Goal: Task Accomplishment & Management: Manage account settings

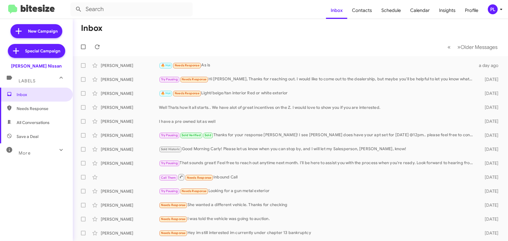
click at [503, 8] on icon at bounding box center [501, 9] width 7 height 7
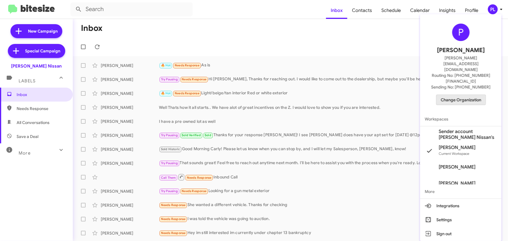
click at [452, 95] on span "Change Organization" at bounding box center [461, 100] width 40 height 10
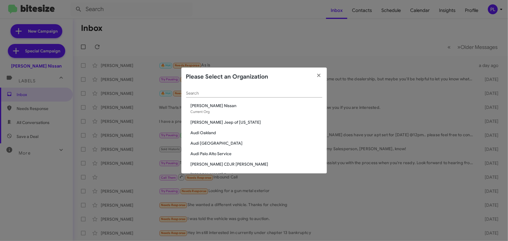
click at [232, 91] on input "Search" at bounding box center [254, 93] width 136 height 5
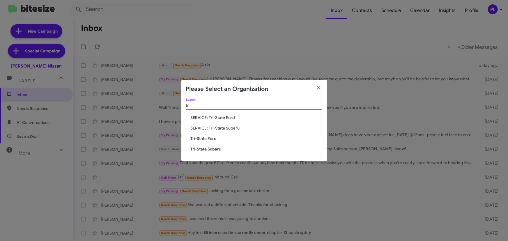
type input "tri"
click at [213, 138] on span "Tri-State Ford" at bounding box center [257, 139] width 132 height 6
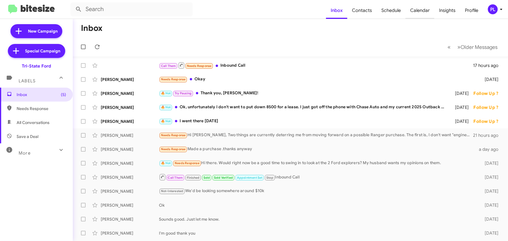
click at [423, 11] on span "Calendar" at bounding box center [420, 10] width 29 height 17
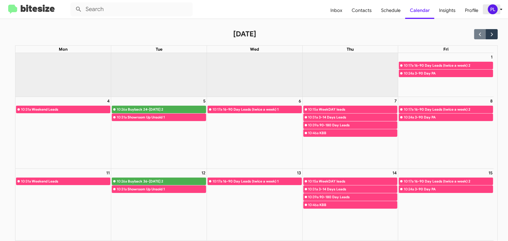
click at [501, 10] on icon at bounding box center [501, 9] width 7 height 7
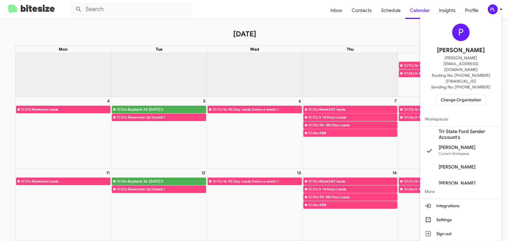
click at [455, 95] on span "Change Organization" at bounding box center [461, 100] width 40 height 10
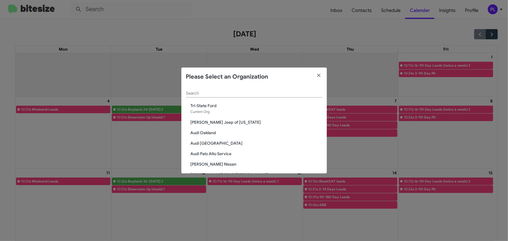
click at [243, 94] on input "Search" at bounding box center [254, 93] width 136 height 5
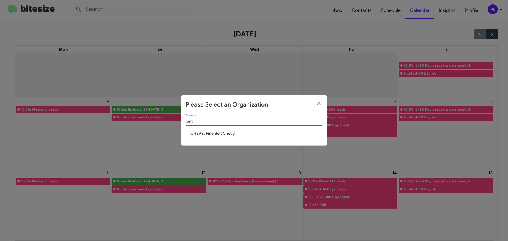
type input "belt"
click at [223, 136] on span "CHEVY: Pine Belt Chevy" at bounding box center [257, 133] width 132 height 6
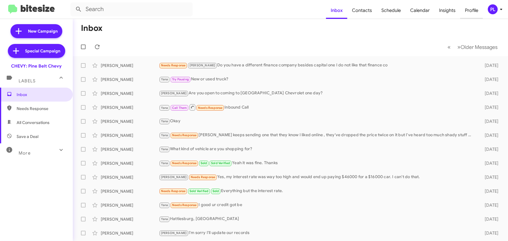
click at [477, 11] on span "Profile" at bounding box center [471, 10] width 23 height 17
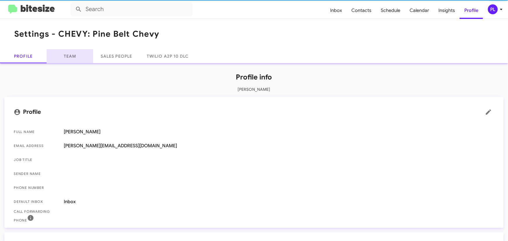
click at [70, 58] on link "Team" at bounding box center [70, 56] width 47 height 14
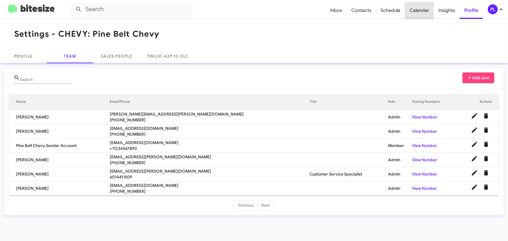
click at [419, 8] on span "Calendar" at bounding box center [419, 10] width 29 height 17
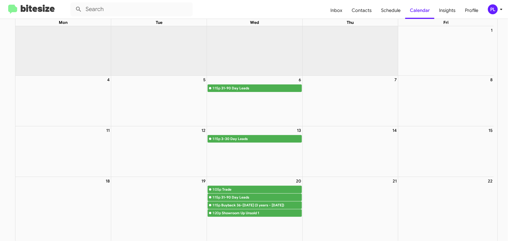
scroll to position [26, 0]
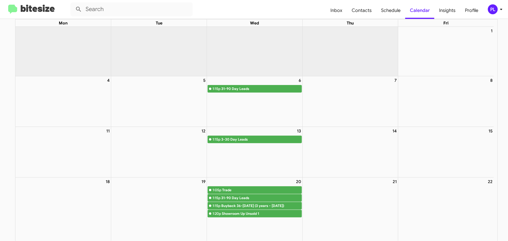
click at [503, 9] on icon at bounding box center [501, 9] width 7 height 7
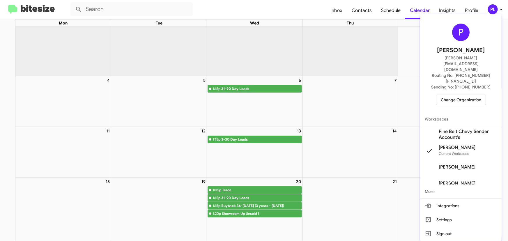
click at [450, 95] on span "Change Organization" at bounding box center [461, 100] width 40 height 10
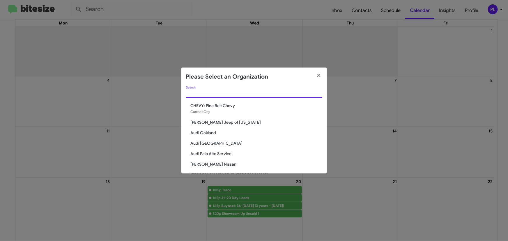
click at [259, 91] on input "Search" at bounding box center [254, 93] width 136 height 5
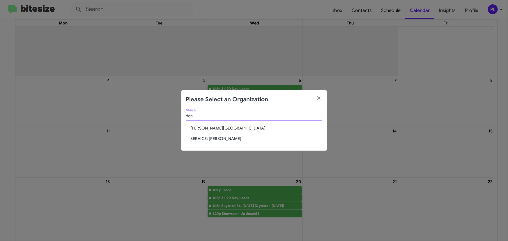
type input "don"
click at [235, 128] on span "[PERSON_NAME][GEOGRAPHIC_DATA]" at bounding box center [257, 128] width 132 height 6
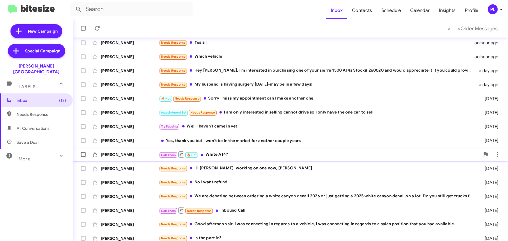
scroll to position [97, 0]
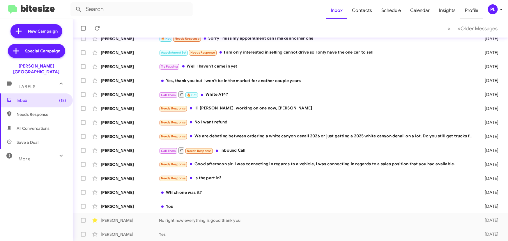
click at [471, 8] on span "Profile" at bounding box center [471, 10] width 23 height 17
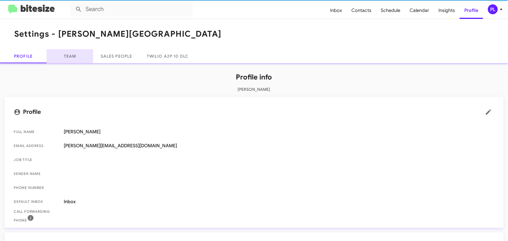
click at [77, 59] on link "Team" at bounding box center [70, 56] width 47 height 14
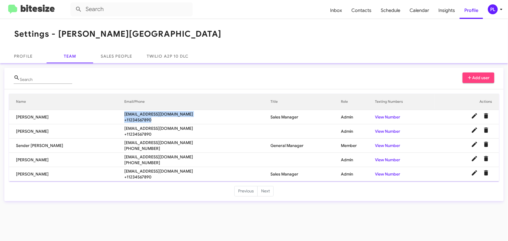
drag, startPoint x: 163, startPoint y: 118, endPoint x: 96, endPoint y: 116, distance: 67.3
click at [96, 116] on tr "Scott Baker sbaker@donledford.com +11234567890 Sales Manager Admin View Number" at bounding box center [254, 117] width 490 height 14
click at [175, 120] on span "+11234567890" at bounding box center [197, 120] width 146 height 6
drag, startPoint x: 166, startPoint y: 115, endPoint x: 106, endPoint y: 113, distance: 60.0
click at [106, 113] on tr "Scott Baker sbaker@donledford.com +11234567890 Sales Manager Admin View Number" at bounding box center [254, 117] width 490 height 14
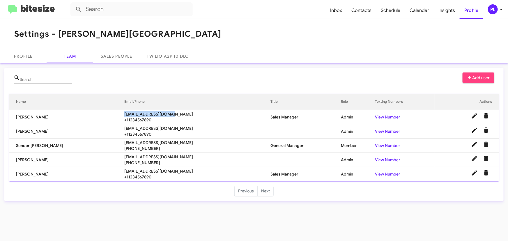
copy tr "sbaker@donledford.com"
click at [342, 10] on span "Inbox" at bounding box center [336, 10] width 21 height 17
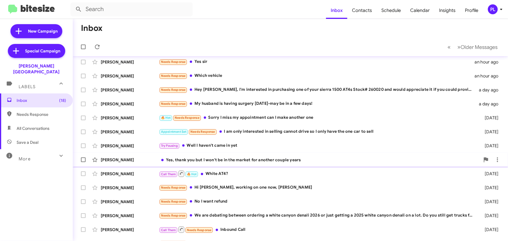
scroll to position [17, 0]
click at [93, 117] on icon at bounding box center [94, 118] width 5 height 5
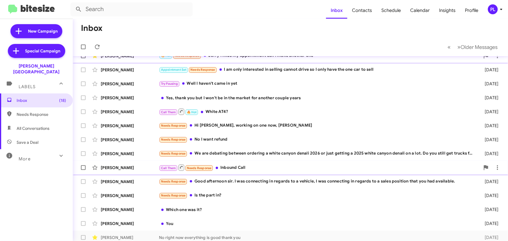
scroll to position [70, 0]
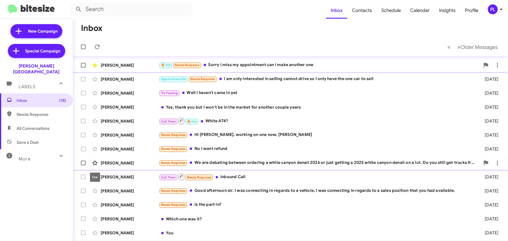
click at [95, 162] on icon at bounding box center [94, 163] width 7 height 7
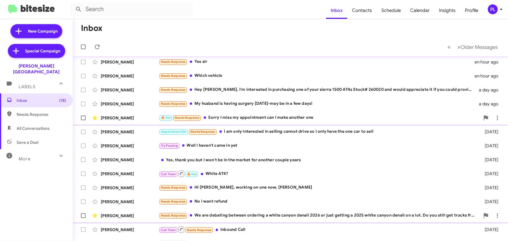
scroll to position [0, 0]
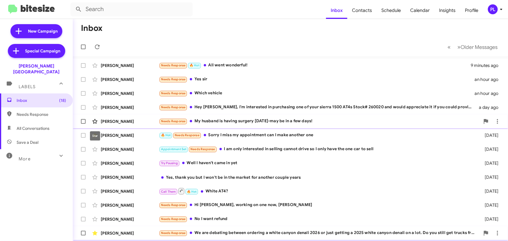
click at [93, 122] on icon at bounding box center [94, 121] width 5 height 5
click at [96, 94] on icon at bounding box center [94, 93] width 5 height 5
click at [465, 8] on span "Profile" at bounding box center [471, 10] width 23 height 17
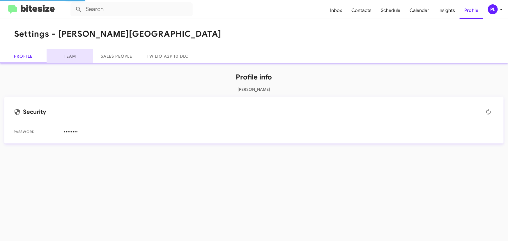
click at [67, 53] on link "Team" at bounding box center [70, 56] width 47 height 14
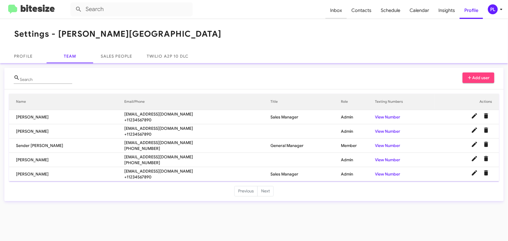
click at [339, 10] on span "Inbox" at bounding box center [336, 10] width 21 height 17
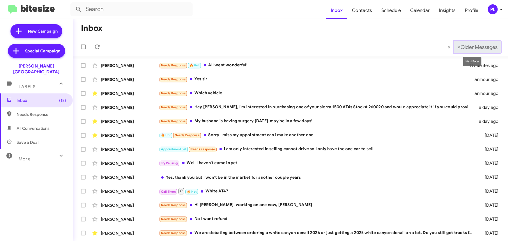
click at [461, 47] on span "Older Messages" at bounding box center [479, 47] width 37 height 6
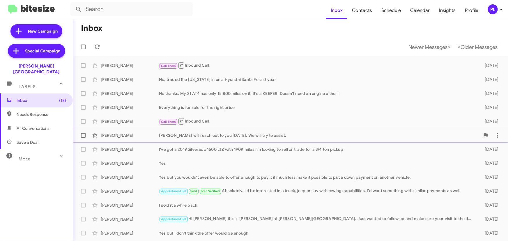
click at [219, 136] on div "Austin will reach out to you tomorrow. We will try to assist." at bounding box center [319, 135] width 321 height 6
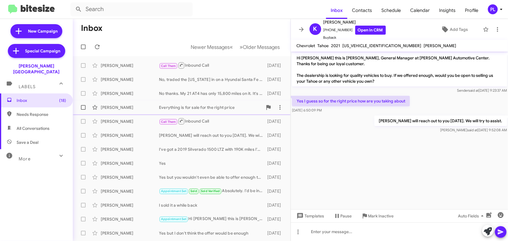
click at [195, 105] on div "Everything is for sale for the right price" at bounding box center [211, 108] width 104 height 6
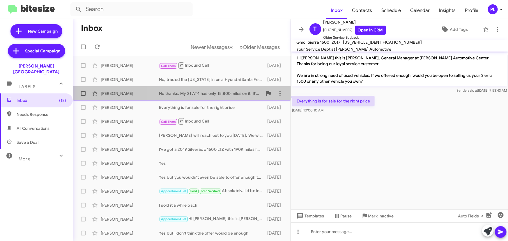
click at [201, 96] on div "Errol Mcgonegal No thanks. My 21 AT4 has only 15,800 miles on it. It's a KEEPER…" at bounding box center [181, 94] width 208 height 12
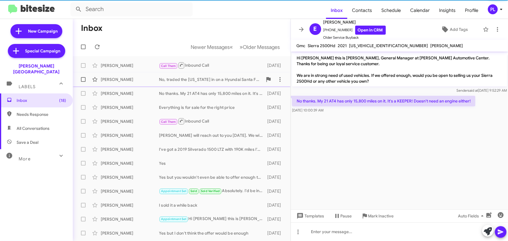
click at [210, 79] on div "No, traded the Colorado in on a Hyundai Santa Fe last year" at bounding box center [211, 80] width 104 height 6
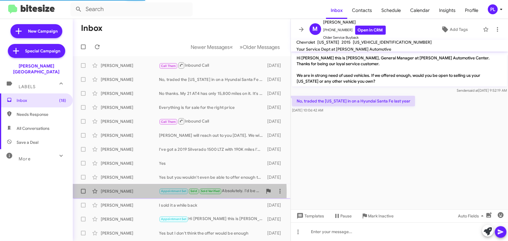
click at [136, 193] on div "Martin Frey" at bounding box center [130, 191] width 58 height 6
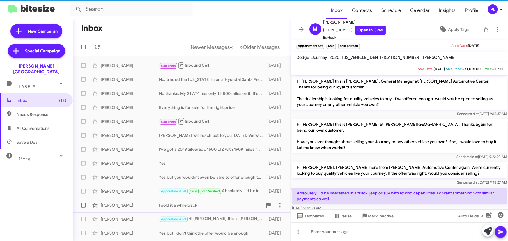
scroll to position [40, 0]
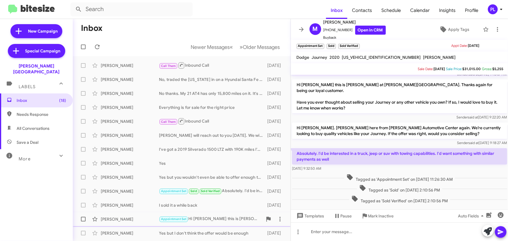
click at [131, 217] on div "Emily Sailors" at bounding box center [130, 219] width 58 height 6
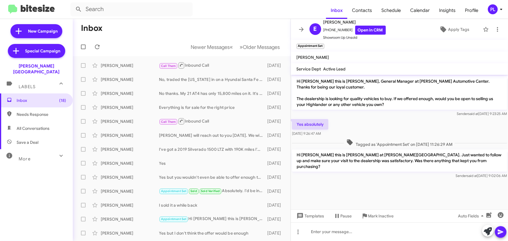
click at [502, 8] on icon at bounding box center [501, 9] width 7 height 7
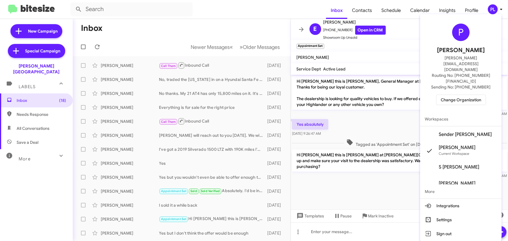
click at [458, 95] on span "Change Organization" at bounding box center [461, 100] width 40 height 10
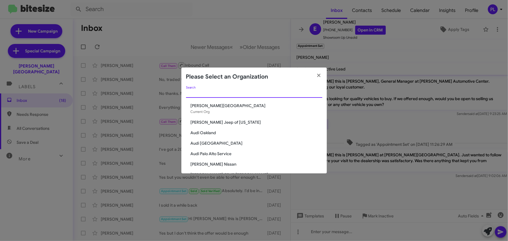
click at [224, 94] on input "Search" at bounding box center [254, 93] width 136 height 5
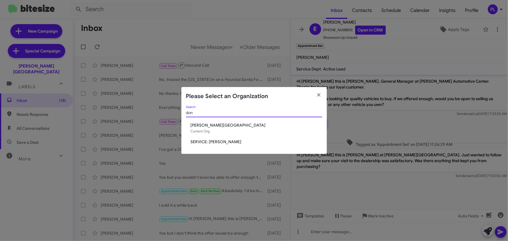
type input "don"
click at [220, 140] on span "SERVICE: [PERSON_NAME]" at bounding box center [257, 142] width 132 height 6
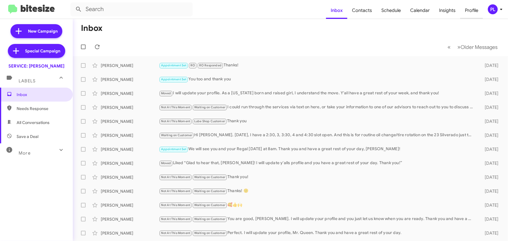
click at [473, 10] on span "Profile" at bounding box center [471, 10] width 23 height 17
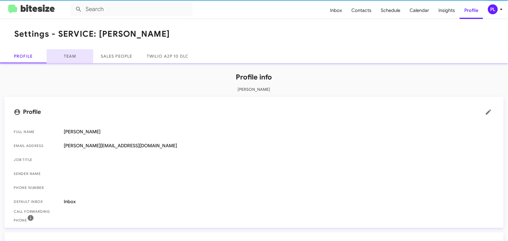
click at [74, 58] on link "Team" at bounding box center [70, 56] width 47 height 14
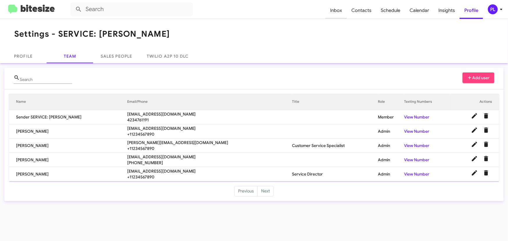
click at [342, 10] on span "Inbox" at bounding box center [336, 10] width 21 height 17
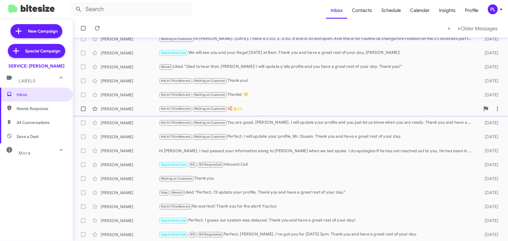
scroll to position [97, 0]
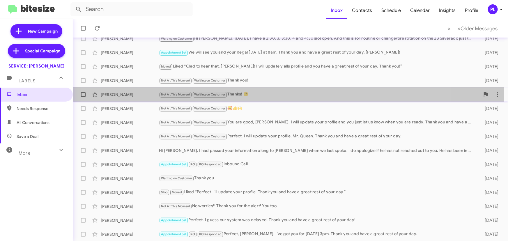
click at [256, 95] on div "Not At This Moment Waiting on Customer Thanks! 🙂" at bounding box center [319, 94] width 321 height 7
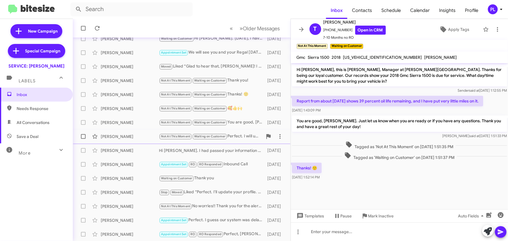
click at [127, 137] on div "David Queen" at bounding box center [130, 137] width 58 height 6
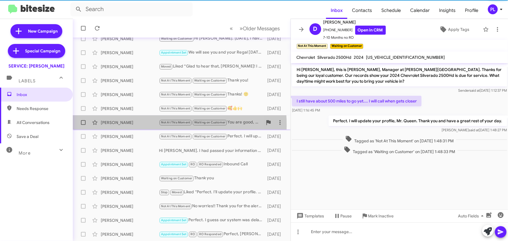
click at [127, 125] on div "Michael Swafford Not At This Moment Waiting on Customer You are good, Mr. Swaff…" at bounding box center [181, 123] width 208 height 12
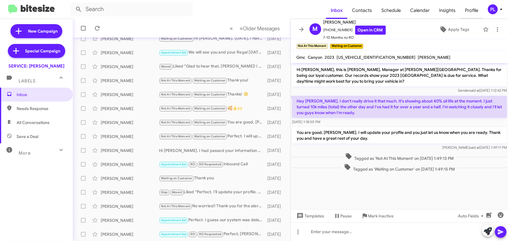
click at [481, 8] on span "Profile" at bounding box center [471, 10] width 23 height 17
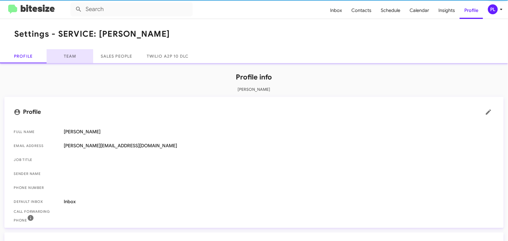
click at [75, 57] on link "Team" at bounding box center [70, 56] width 47 height 14
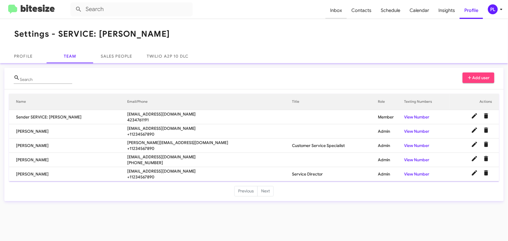
click at [339, 7] on span "Inbox" at bounding box center [336, 10] width 21 height 17
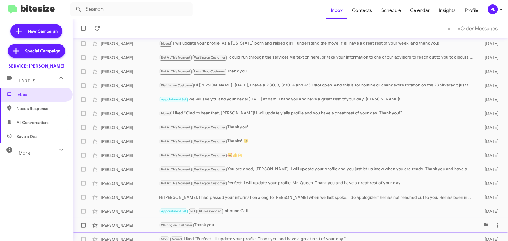
scroll to position [97, 0]
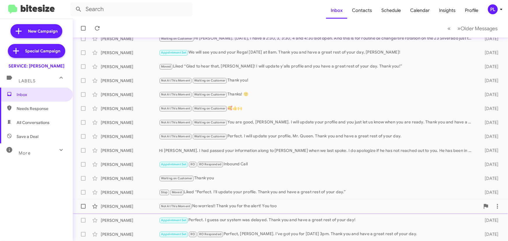
click at [212, 208] on div "Not At This Moment No worries!! Thank you for the alert! You too" at bounding box center [319, 206] width 321 height 7
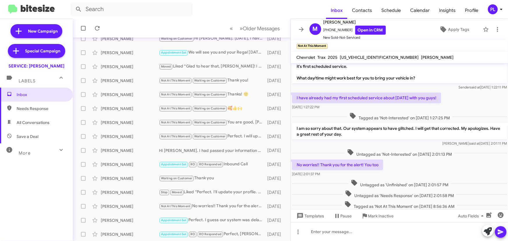
scroll to position [29, 0]
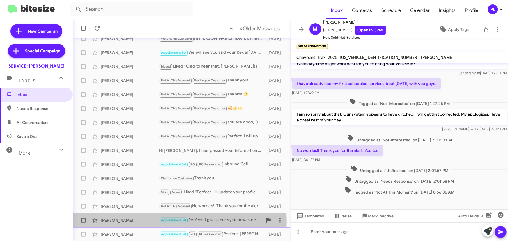
click at [138, 222] on div "Larry Lockhart" at bounding box center [130, 221] width 58 height 6
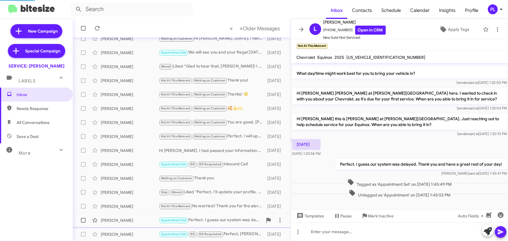
scroll to position [20, 0]
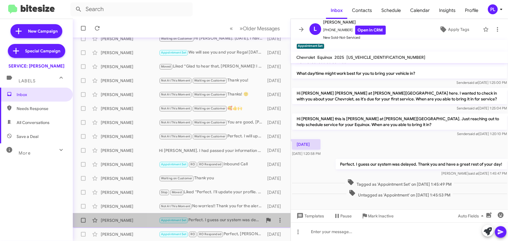
click at [214, 218] on div "Appointment Set Perfect. I guess our system was delayed. Thank you and have a g…" at bounding box center [211, 220] width 104 height 7
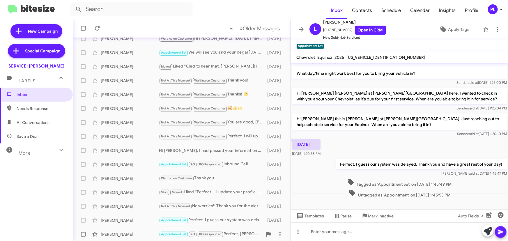
click at [114, 235] on div "James Meeks" at bounding box center [130, 234] width 58 height 6
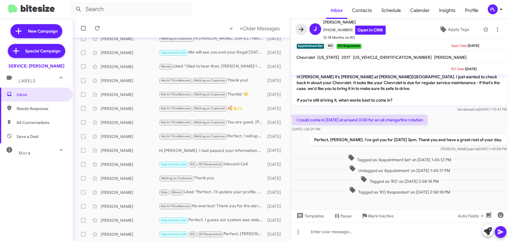
click at [303, 31] on icon at bounding box center [301, 29] width 7 height 7
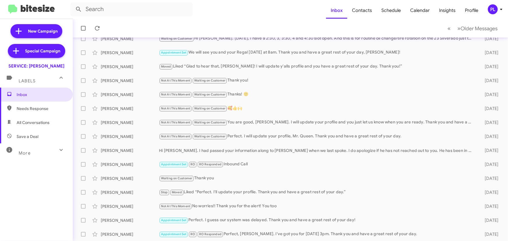
click at [501, 11] on icon at bounding box center [501, 9] width 7 height 7
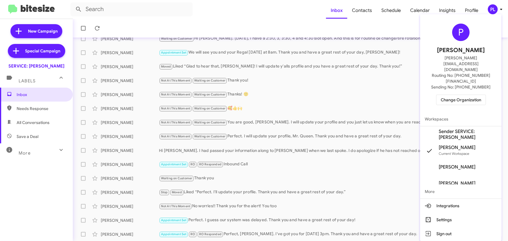
click at [453, 95] on span "Change Organization" at bounding box center [461, 100] width 40 height 10
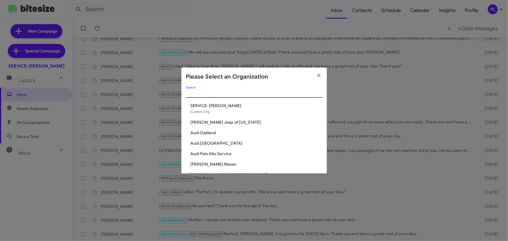
click at [227, 94] on input "Search" at bounding box center [254, 93] width 136 height 5
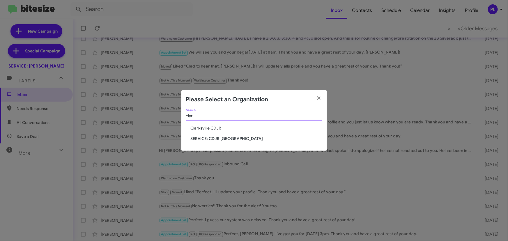
type input "clar"
click at [217, 127] on span "Clarksville CDJR" at bounding box center [257, 128] width 132 height 6
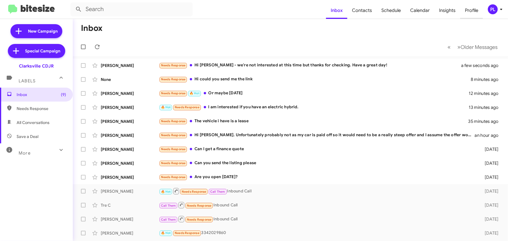
click at [472, 8] on span "Profile" at bounding box center [471, 10] width 23 height 17
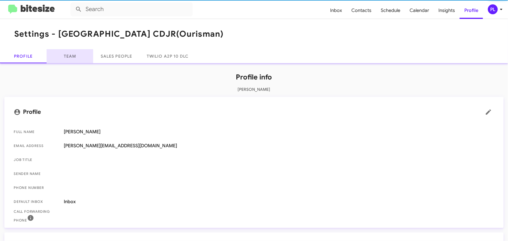
click at [66, 53] on link "Team" at bounding box center [70, 56] width 47 height 14
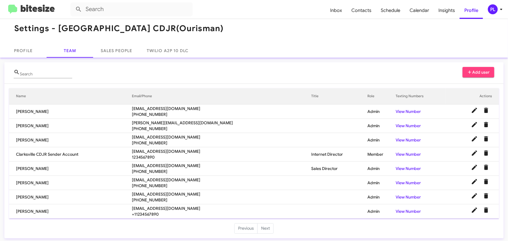
scroll to position [7, 0]
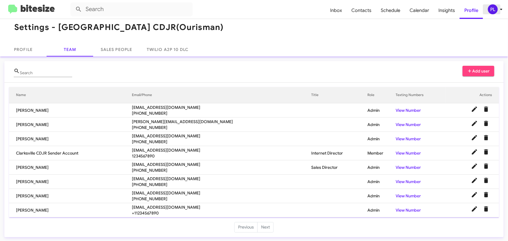
click at [504, 10] on icon at bounding box center [501, 9] width 7 height 7
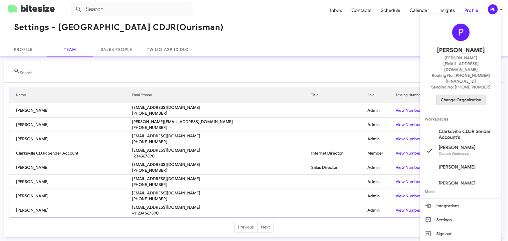
click at [462, 95] on span "Change Organization" at bounding box center [461, 100] width 40 height 10
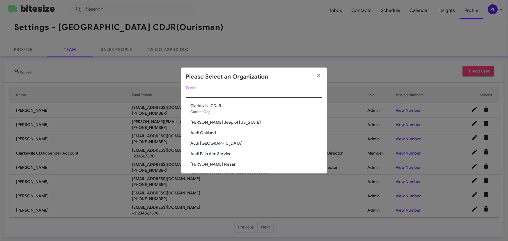
click at [238, 92] on input "Search" at bounding box center [254, 93] width 136 height 5
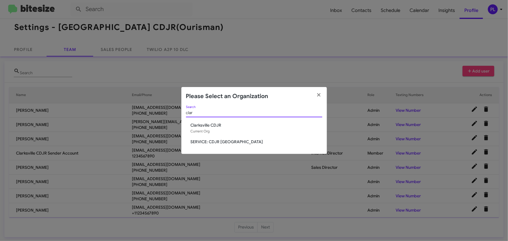
type input "clar"
click at [221, 142] on span "SERVICE: CDJR Clarksville" at bounding box center [257, 142] width 132 height 6
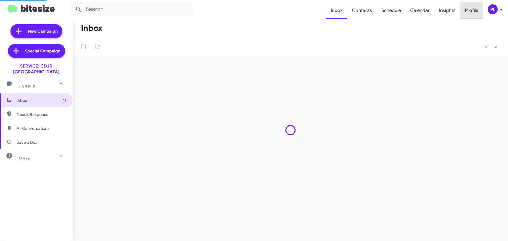
click at [478, 13] on span "Profile" at bounding box center [471, 10] width 23 height 17
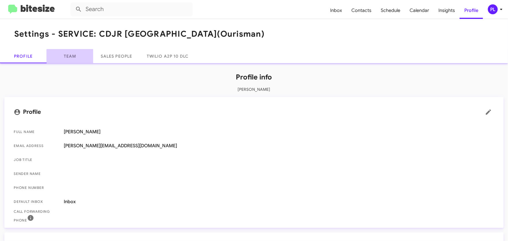
click at [78, 56] on link "Team" at bounding box center [70, 56] width 47 height 14
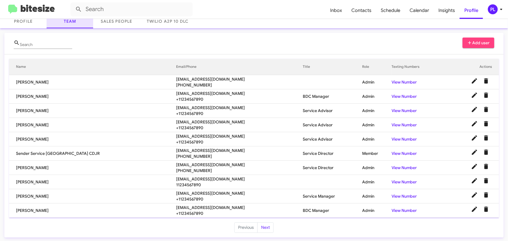
scroll to position [35, 0]
drag, startPoint x: 187, startPoint y: 79, endPoint x: 112, endPoint y: 76, distance: 74.3
click at [112, 76] on tr "Kunta Mambouray kunta@ourismancars.com +12406769378 Admin View Number" at bounding box center [254, 82] width 490 height 14
copy tr "[EMAIL_ADDRESS][DOMAIN_NAME]"
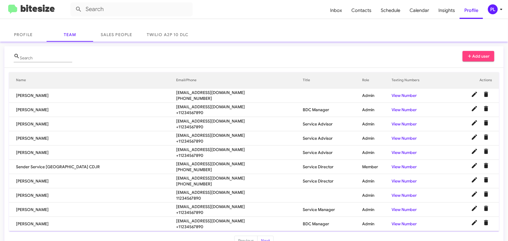
scroll to position [0, 0]
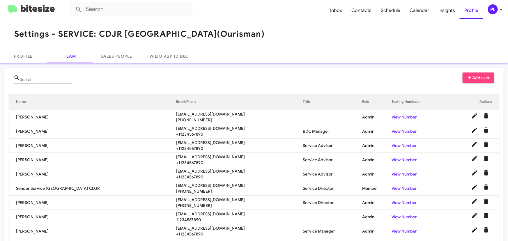
click at [501, 9] on icon at bounding box center [501, 9] width 7 height 7
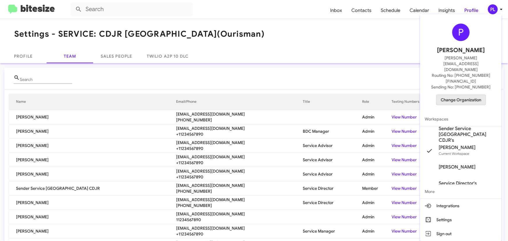
click at [459, 95] on span "Change Organization" at bounding box center [461, 100] width 40 height 10
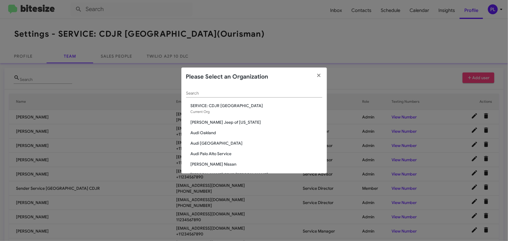
click at [279, 94] on input "Search" at bounding box center [254, 93] width 136 height 5
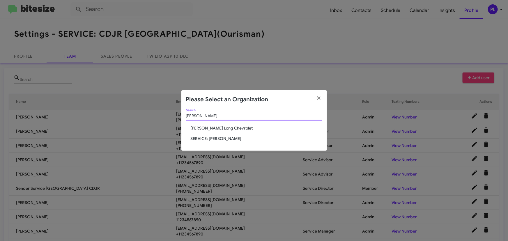
type input "dani"
click at [226, 128] on span "[PERSON_NAME] Long Chevrolet" at bounding box center [257, 128] width 132 height 6
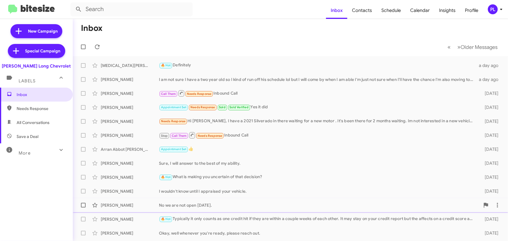
click at [210, 204] on div "No we are not open on Sunday's." at bounding box center [319, 205] width 321 height 6
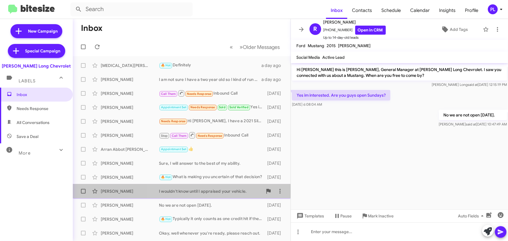
click at [205, 192] on div "I wouldn't know until I appraised your vehicle." at bounding box center [211, 191] width 104 height 6
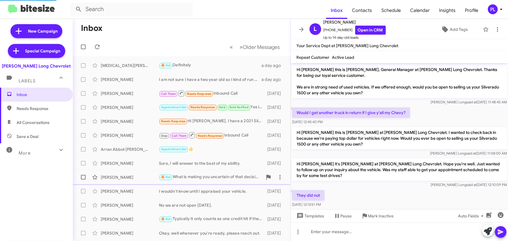
scroll to position [70, 0]
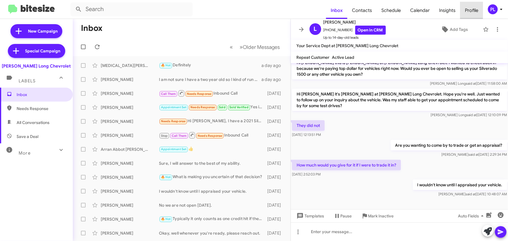
click at [472, 10] on span "Profile" at bounding box center [471, 10] width 23 height 17
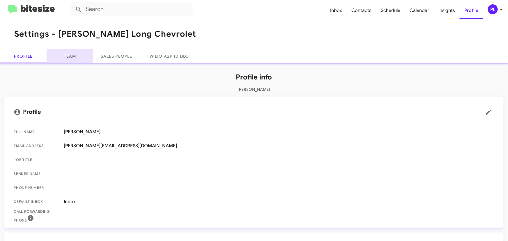
click at [68, 56] on link "Team" at bounding box center [70, 56] width 47 height 14
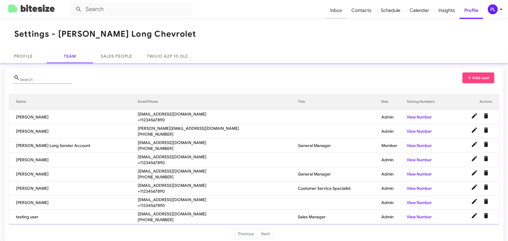
click at [337, 15] on span "Inbox" at bounding box center [336, 10] width 21 height 17
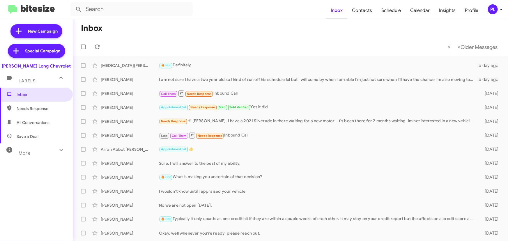
click at [326, 2] on link "Inbox" at bounding box center [336, 10] width 21 height 17
click at [502, 9] on icon at bounding box center [501, 9] width 2 height 1
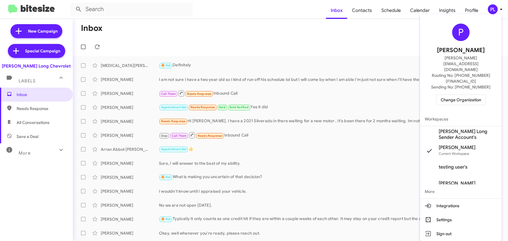
click at [457, 95] on span "Change Organization" at bounding box center [461, 100] width 40 height 10
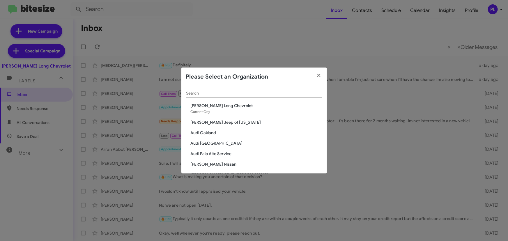
click at [217, 92] on input "Search" at bounding box center [254, 93] width 136 height 5
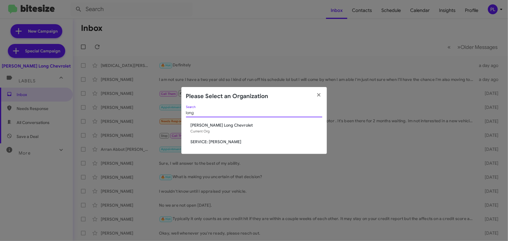
type input "long"
click at [221, 140] on span "SERVICE: [PERSON_NAME]" at bounding box center [257, 142] width 132 height 6
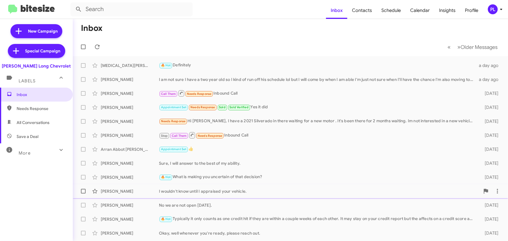
click at [205, 194] on div "[PERSON_NAME] I wouldn't know until I appraised your vehicle. [DATE]" at bounding box center [290, 191] width 426 height 12
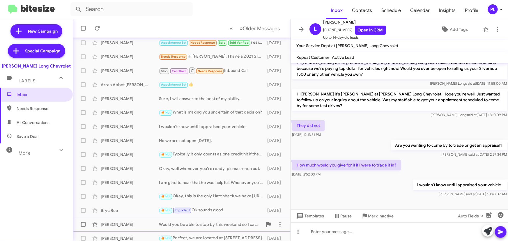
scroll to position [97, 0]
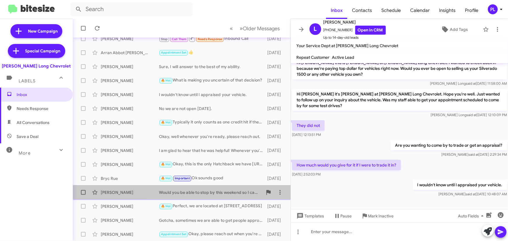
click at [213, 190] on div "Would you be able to stop by this weekend so I can take a look at it and give y…" at bounding box center [211, 193] width 104 height 6
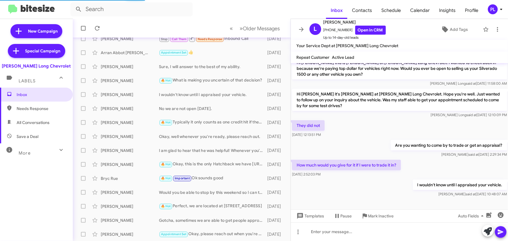
scroll to position [4, 0]
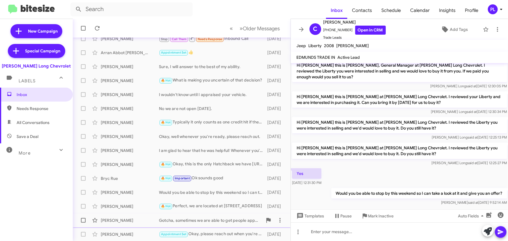
click at [227, 220] on div "Gotcha, sometimes we are able to get people approved with lower credit scores i…" at bounding box center [211, 221] width 104 height 6
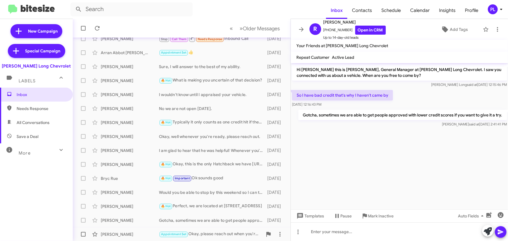
click at [215, 234] on div "Appointment Set Okay, please reach out when you're ready" at bounding box center [211, 234] width 104 height 7
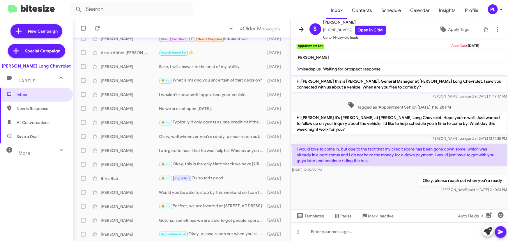
click at [300, 29] on icon at bounding box center [301, 29] width 7 height 7
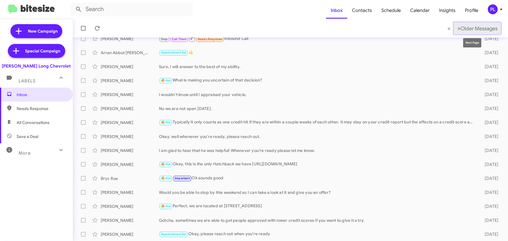
click at [485, 29] on span "Older Messages" at bounding box center [479, 28] width 37 height 6
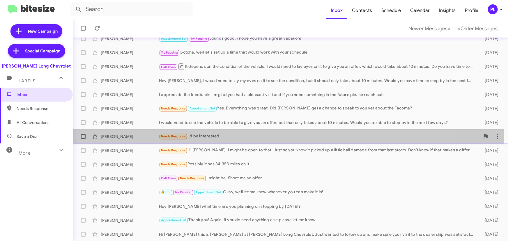
click at [221, 137] on div "Needs Response I'd be interested." at bounding box center [319, 136] width 321 height 7
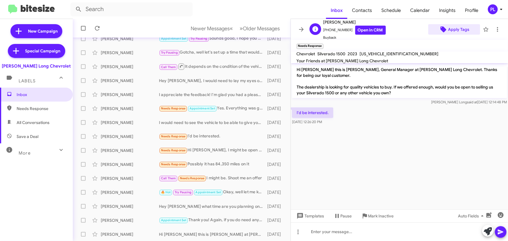
click at [455, 28] on span "Apply Tags" at bounding box center [458, 29] width 21 height 10
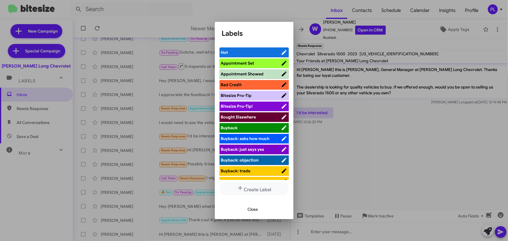
click at [247, 106] on span "Bitesize Pro-Tip!" at bounding box center [237, 106] width 32 height 5
click at [252, 208] on span "Close" at bounding box center [253, 209] width 10 height 10
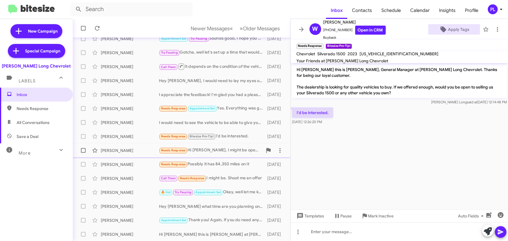
click at [224, 151] on div "Needs Response Hi Mike, I might be open to that. Just so you know it picked up …" at bounding box center [211, 150] width 104 height 7
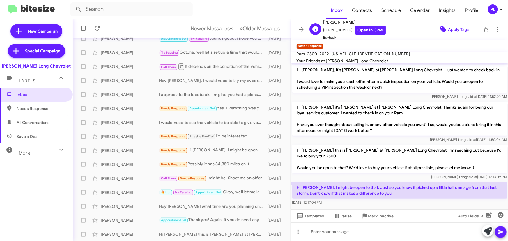
click at [458, 26] on span "Apply Tags" at bounding box center [458, 29] width 21 height 10
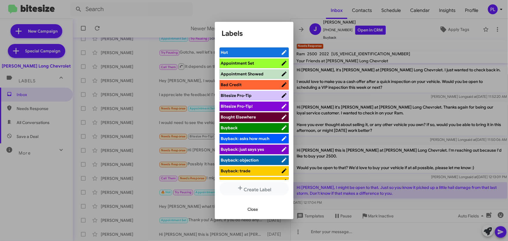
click at [253, 107] on span "Bitesize Pro-Tip!" at bounding box center [251, 106] width 60 height 6
click at [257, 206] on span "Close" at bounding box center [253, 209] width 10 height 10
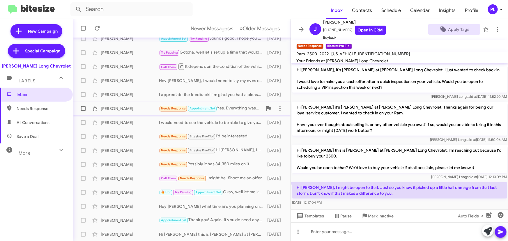
click at [234, 110] on div "Needs Response Appointment Set Yes. Everything was great. Did Isaiah get a chan…" at bounding box center [211, 108] width 104 height 7
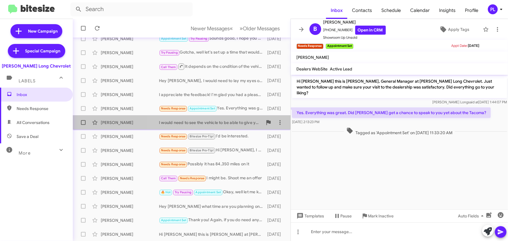
click at [197, 123] on div "I would need to see the vehicle to be able to give you an offer, but that only …" at bounding box center [211, 123] width 104 height 6
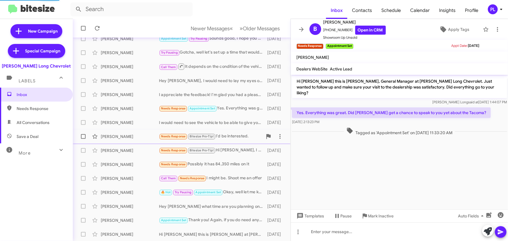
click at [238, 135] on div "Needs Response Bitesize Pro-Tip! I'd be interested." at bounding box center [211, 136] width 104 height 7
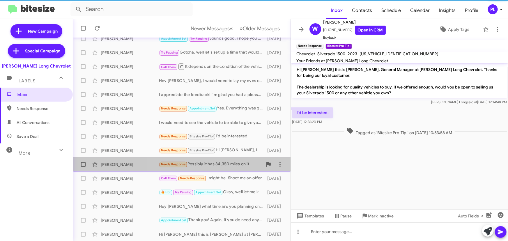
click at [227, 161] on div "Needs Response Possibly it has 84,350 miles on it" at bounding box center [211, 164] width 104 height 7
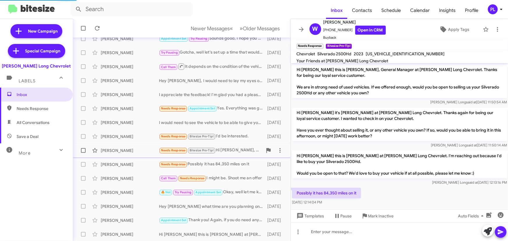
scroll to position [3, 0]
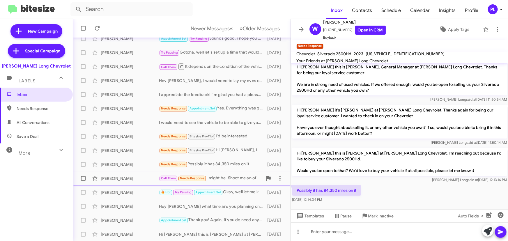
click at [229, 180] on div "Call Them Needs Response I might be. Shoot me an offer" at bounding box center [211, 178] width 104 height 7
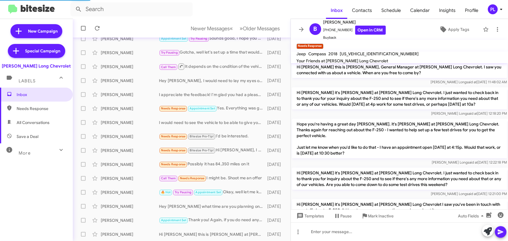
scroll to position [222, 0]
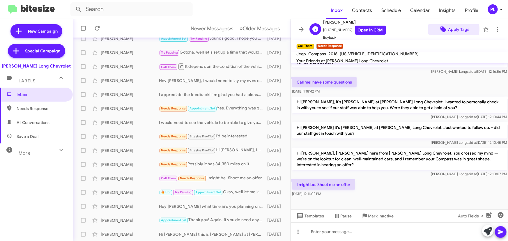
click at [449, 29] on span "Apply Tags" at bounding box center [458, 29] width 21 height 10
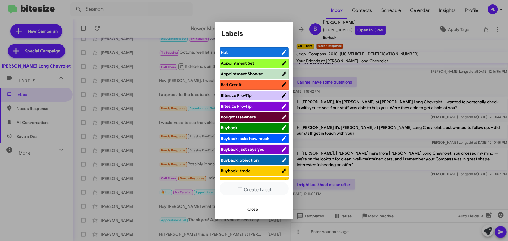
click at [256, 105] on span "Bitesize Pro-Tip!" at bounding box center [251, 106] width 60 height 6
click at [259, 208] on button "Close" at bounding box center [253, 209] width 20 height 10
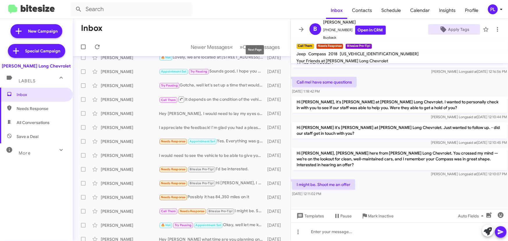
scroll to position [0, 0]
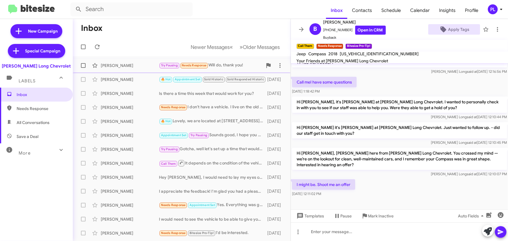
click at [228, 66] on div "Try Pausing Needs Response Will do, thank you!" at bounding box center [211, 65] width 104 height 7
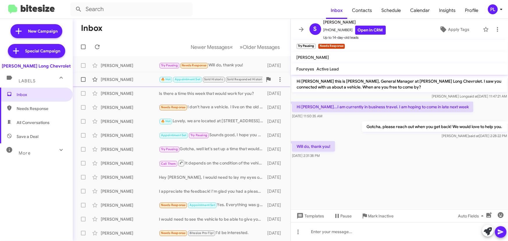
click at [119, 82] on div "Ruben Hernandez" at bounding box center [130, 80] width 58 height 6
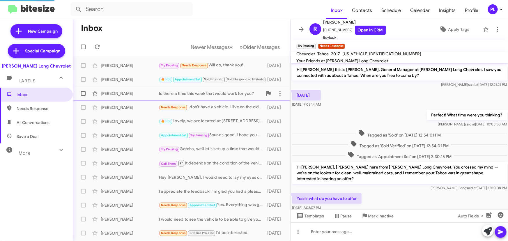
scroll to position [63, 0]
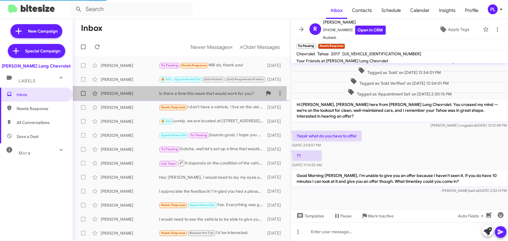
click at [119, 91] on div "Angenette Lewis" at bounding box center [130, 94] width 58 height 6
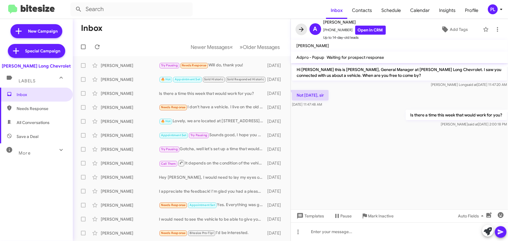
click at [303, 30] on icon at bounding box center [301, 29] width 7 height 7
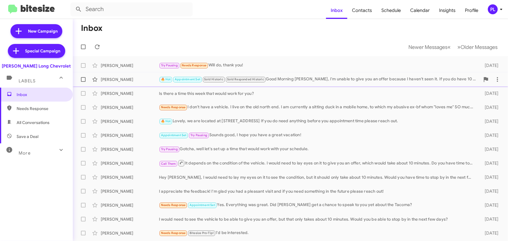
click at [306, 77] on div "🔥 Hot Appointment Set Sold Historic Sold Responded Historic Good Morning Ruben,…" at bounding box center [319, 79] width 321 height 7
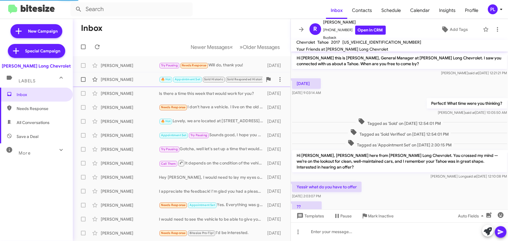
scroll to position [51, 0]
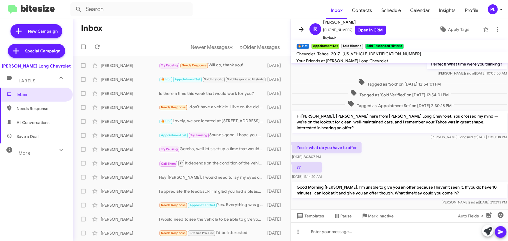
click at [303, 28] on icon at bounding box center [301, 29] width 7 height 7
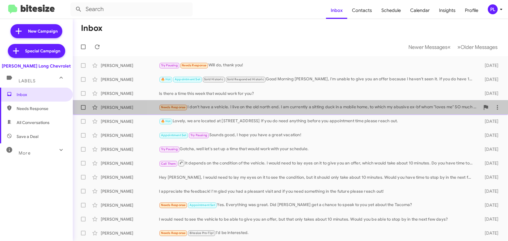
click at [334, 106] on div "Needs Response I don't have a vehicle. I live on the old north end. I am curren…" at bounding box center [319, 107] width 321 height 7
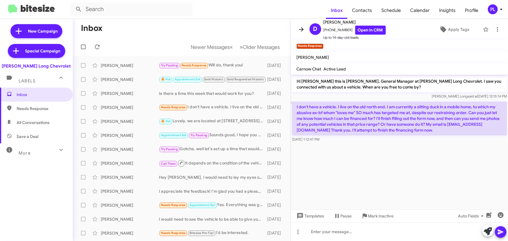
click at [301, 28] on icon at bounding box center [301, 29] width 7 height 7
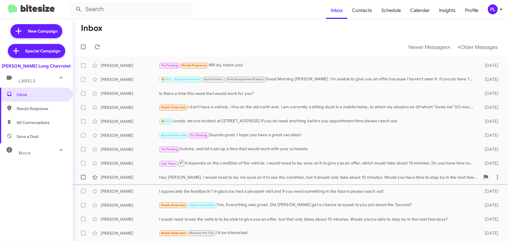
click at [229, 178] on div "Hey Kourtney, I would need to lay my eyes on it to see the condition, but it sh…" at bounding box center [319, 177] width 321 height 6
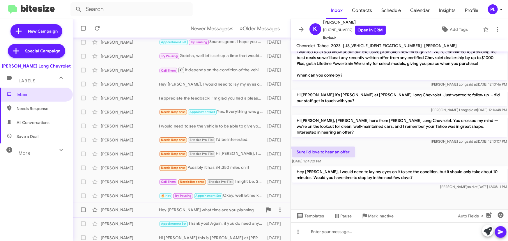
scroll to position [97, 0]
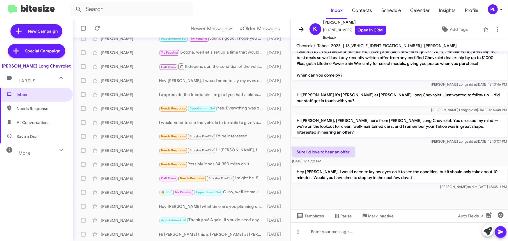
click at [301, 30] on icon at bounding box center [301, 29] width 7 height 7
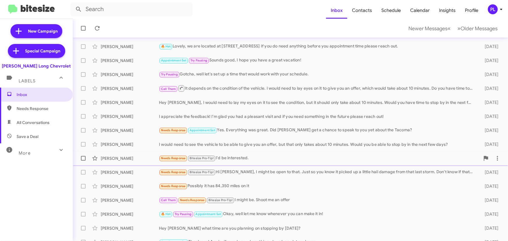
scroll to position [97, 0]
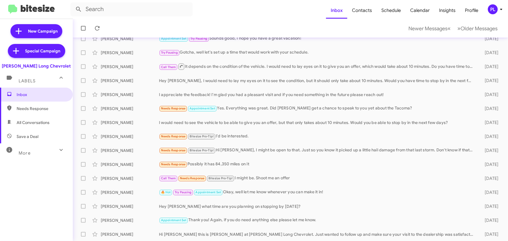
click at [503, 9] on icon at bounding box center [501, 9] width 7 height 7
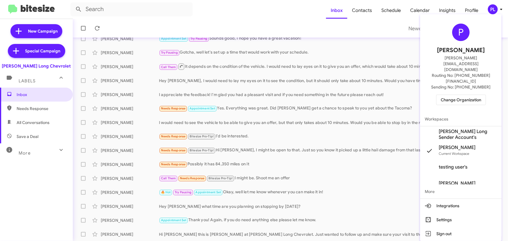
click at [455, 95] on span "Change Organization" at bounding box center [461, 100] width 40 height 10
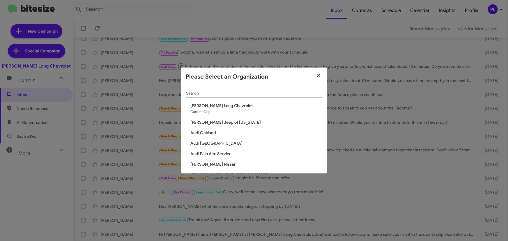
click at [318, 73] on icon "button" at bounding box center [319, 75] width 7 height 5
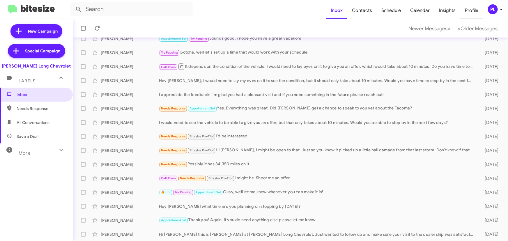
click at [470, 10] on span "Profile" at bounding box center [471, 10] width 23 height 17
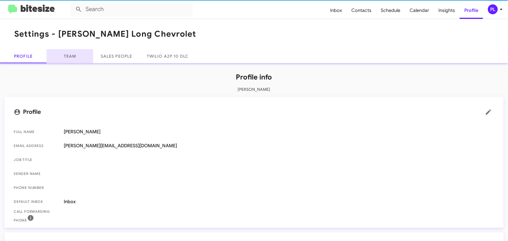
click at [63, 57] on link "Team" at bounding box center [70, 56] width 47 height 14
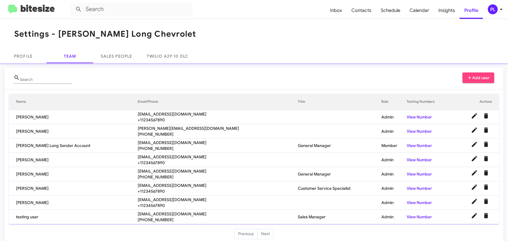
drag, startPoint x: 185, startPoint y: 184, endPoint x: 112, endPoint y: 184, distance: 73.4
click at [112, 184] on tr "Marisa Broertjes mbroertjes@phillong.com +11234567890 Customer Service Speciali…" at bounding box center [254, 188] width 490 height 14
copy tr "[EMAIL_ADDRESS][DOMAIN_NAME]"
click at [22, 189] on td "[PERSON_NAME]" at bounding box center [73, 188] width 129 height 14
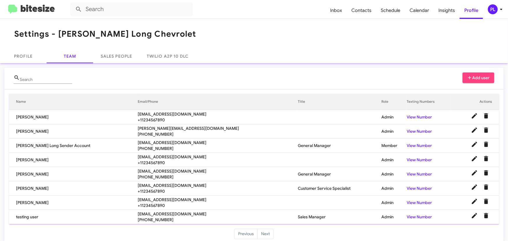
copy td "[PERSON_NAME]"
click at [342, 9] on span "Inbox" at bounding box center [336, 10] width 21 height 17
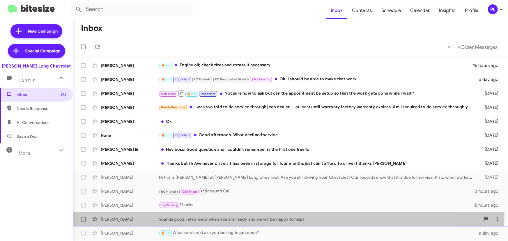
click at [221, 215] on div "Marie Sanders Sounds good, let us know when you are ready and we will be happy …" at bounding box center [290, 219] width 426 height 12
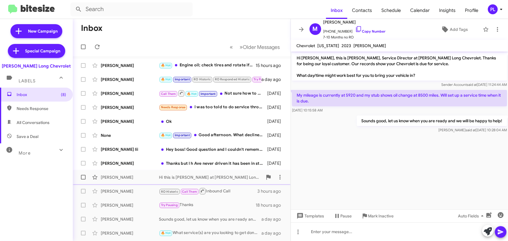
click at [215, 175] on div "Hi this is [PERSON_NAME] at [PERSON_NAME] Long Chevrolet. Are you still driving…" at bounding box center [211, 177] width 104 height 6
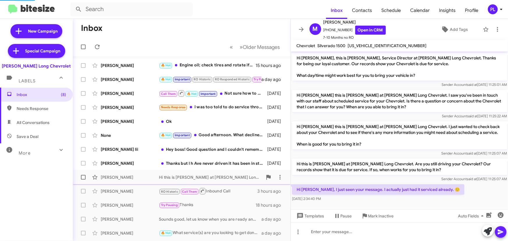
scroll to position [0, 0]
click at [502, 10] on icon at bounding box center [501, 9] width 7 height 7
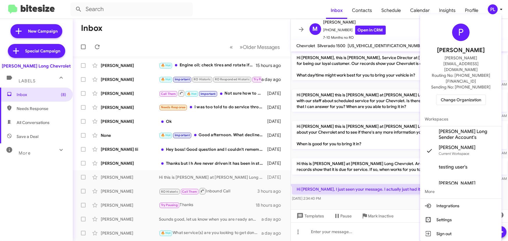
click at [451, 95] on span "Change Organization" at bounding box center [461, 100] width 40 height 10
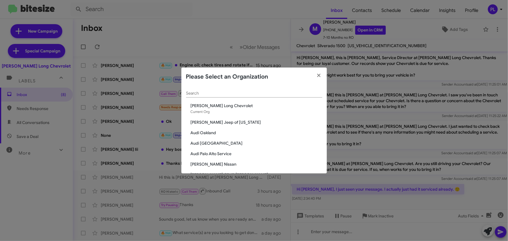
click at [218, 104] on span "[PERSON_NAME] Long Chevrolet" at bounding box center [257, 106] width 132 height 6
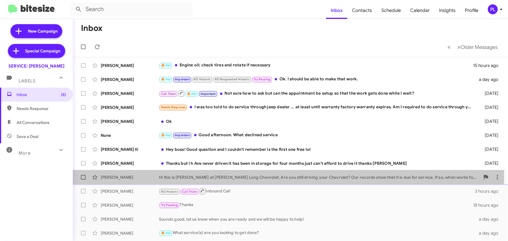
click at [241, 175] on div "Hi this is [PERSON_NAME] at [PERSON_NAME] Long Chevrolet. Are you still driving…" at bounding box center [319, 177] width 321 height 6
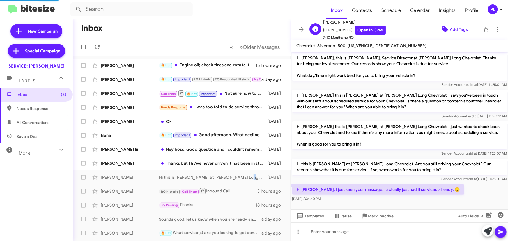
scroll to position [0, 0]
click at [467, 13] on span "Profile" at bounding box center [471, 10] width 23 height 17
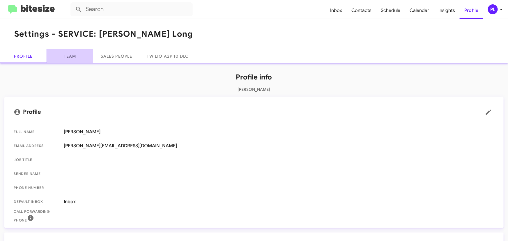
click at [68, 56] on link "Team" at bounding box center [70, 56] width 47 height 14
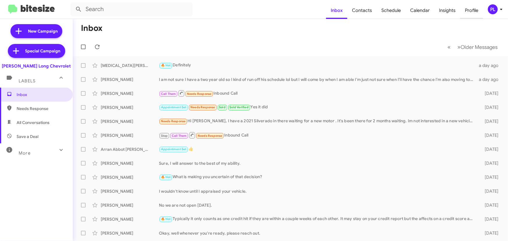
click at [466, 11] on span "Profile" at bounding box center [471, 10] width 23 height 17
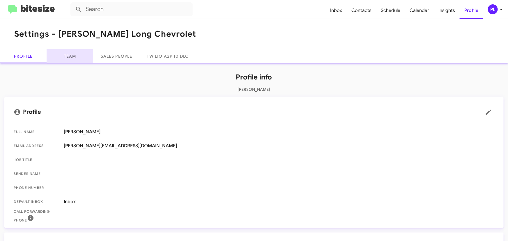
click at [73, 55] on link "Team" at bounding box center [70, 56] width 47 height 14
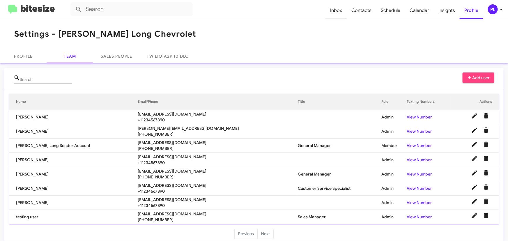
click at [342, 12] on span "Inbox" at bounding box center [336, 10] width 21 height 17
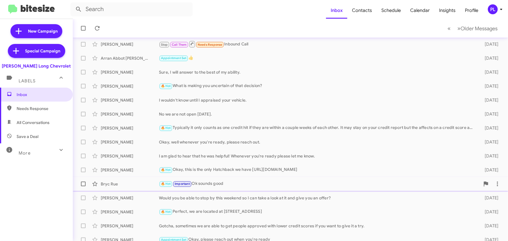
scroll to position [97, 0]
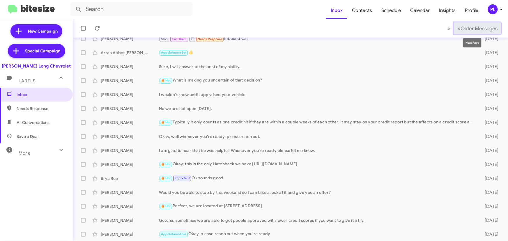
click at [457, 27] on span "»" at bounding box center [458, 28] width 3 height 7
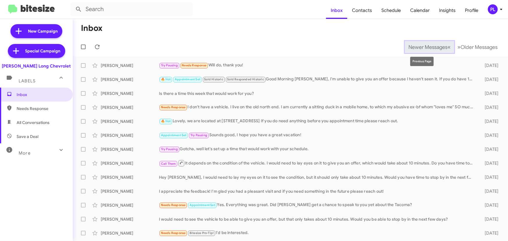
click at [418, 47] on span "Newer Messages" at bounding box center [428, 47] width 39 height 6
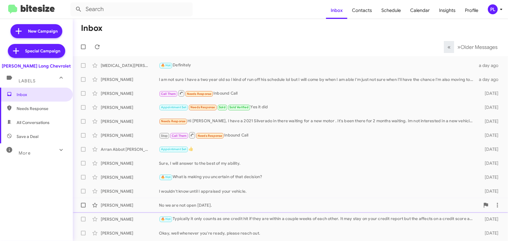
click at [209, 204] on div "No we are not open [DATE]." at bounding box center [319, 205] width 321 height 6
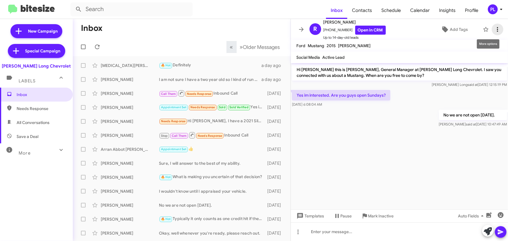
click at [496, 32] on icon at bounding box center [497, 29] width 7 height 7
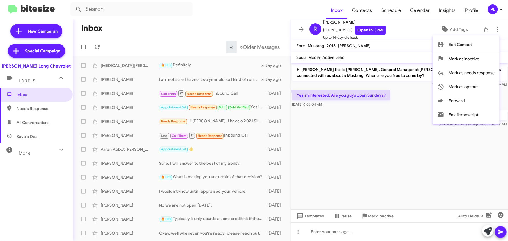
click at [345, 49] on div at bounding box center [254, 120] width 508 height 241
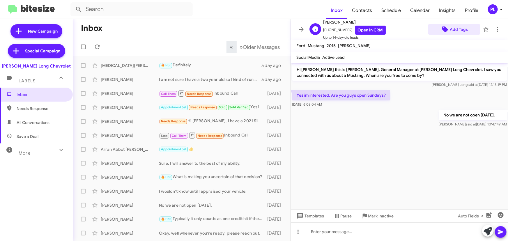
click at [458, 26] on span "Add Tags" at bounding box center [459, 29] width 18 height 10
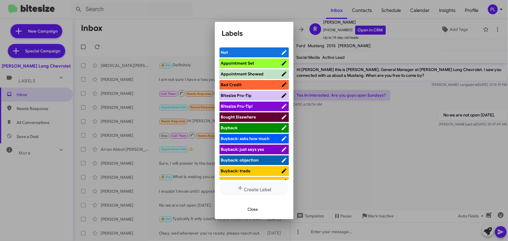
click at [241, 95] on span "Bitesize Pro-Tip" at bounding box center [236, 95] width 31 height 5
click at [255, 208] on span "Close" at bounding box center [253, 209] width 10 height 10
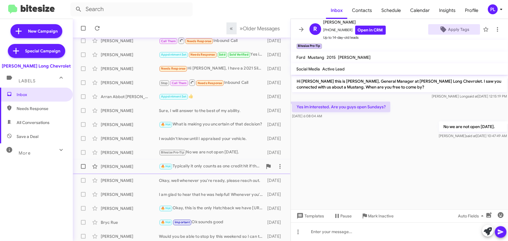
scroll to position [79, 0]
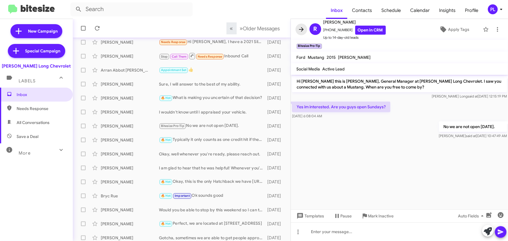
click at [299, 32] on icon at bounding box center [301, 29] width 7 height 7
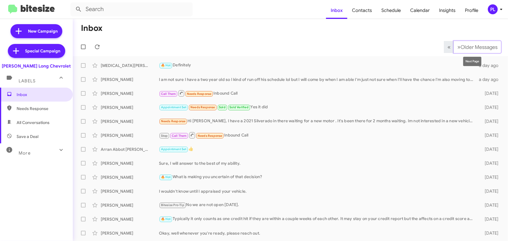
drag, startPoint x: 484, startPoint y: 47, endPoint x: 455, endPoint y: 57, distance: 31.1
click at [484, 47] on span "Older Messages" at bounding box center [479, 47] width 37 height 6
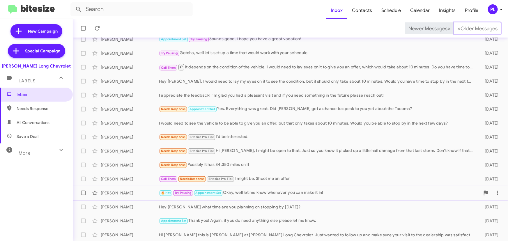
scroll to position [97, 0]
click at [500, 10] on icon at bounding box center [501, 9] width 7 height 7
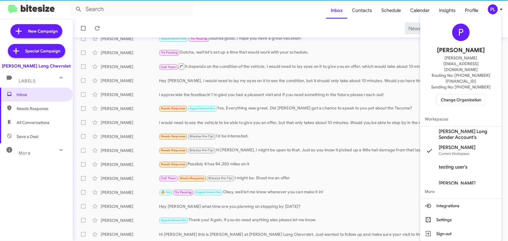
click at [460, 95] on span "Change Organization" at bounding box center [461, 100] width 40 height 10
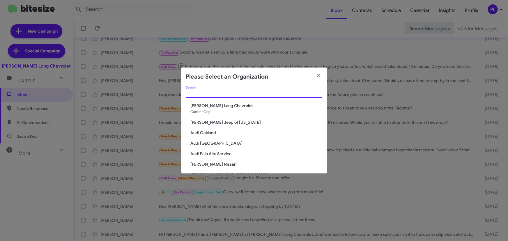
click at [235, 93] on input "Search" at bounding box center [254, 93] width 136 height 5
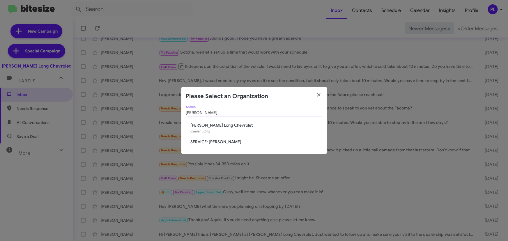
type input "daniels"
click at [218, 142] on span "SERVICE: [PERSON_NAME]" at bounding box center [257, 142] width 132 height 6
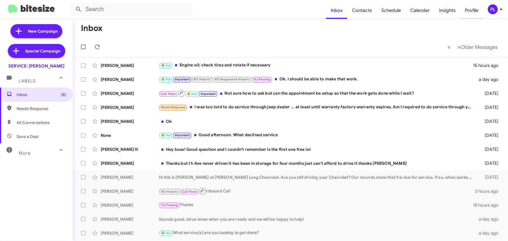
click at [476, 8] on span "Profile" at bounding box center [471, 10] width 23 height 17
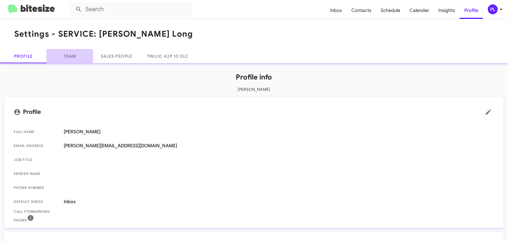
click at [76, 58] on link "Team" at bounding box center [70, 56] width 47 height 14
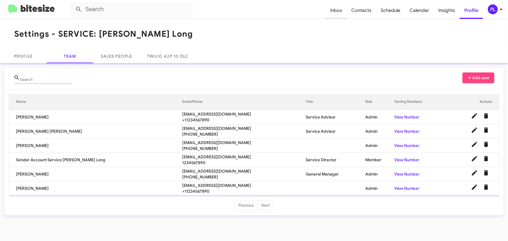
click at [337, 10] on span "Inbox" at bounding box center [336, 10] width 21 height 17
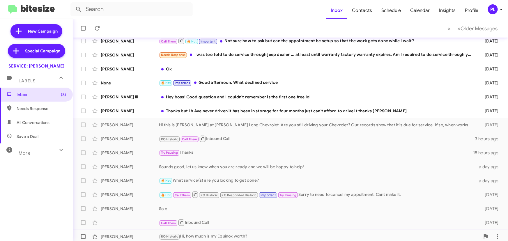
scroll to position [97, 0]
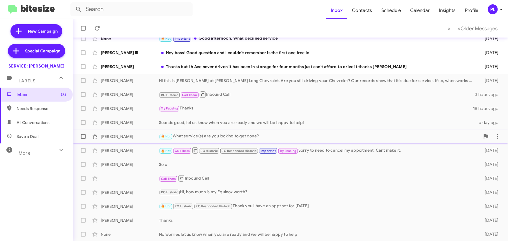
click at [208, 134] on div "🔥 Hot What service(s) are you looking to get done?" at bounding box center [319, 136] width 321 height 7
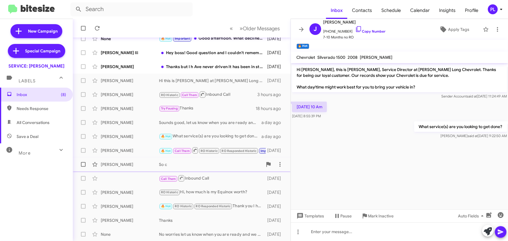
click at [159, 165] on div "So c" at bounding box center [211, 165] width 104 height 6
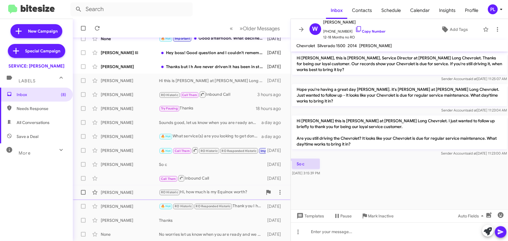
click at [136, 192] on div "[PERSON_NAME]" at bounding box center [130, 193] width 58 height 6
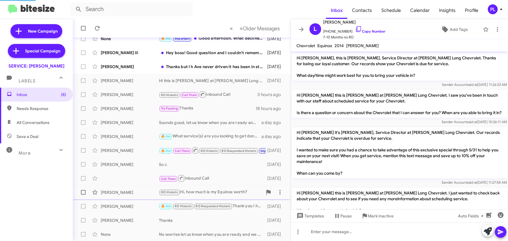
scroll to position [487, 0]
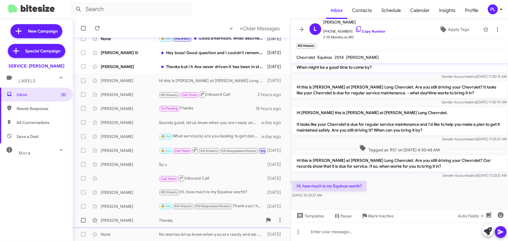
click at [145, 221] on div "[PERSON_NAME]" at bounding box center [130, 221] width 58 height 6
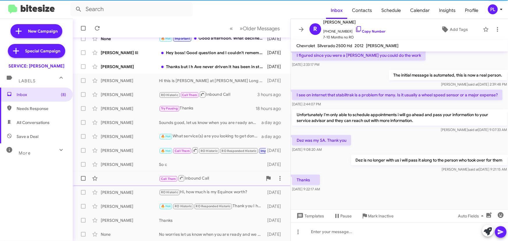
scroll to position [122, 0]
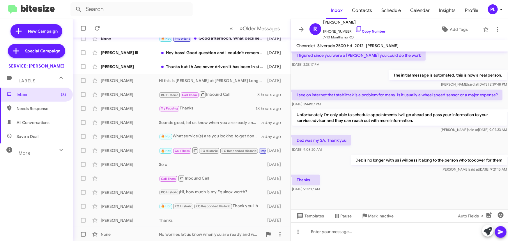
click at [180, 235] on div "No worries let us know when you are ready and we will be happy to help" at bounding box center [211, 234] width 104 height 6
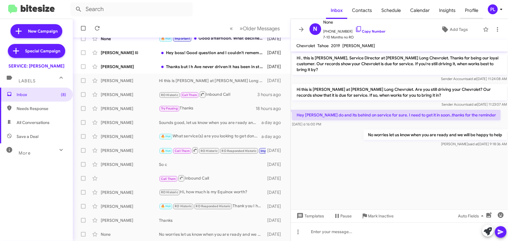
click at [477, 12] on span "Profile" at bounding box center [471, 10] width 23 height 17
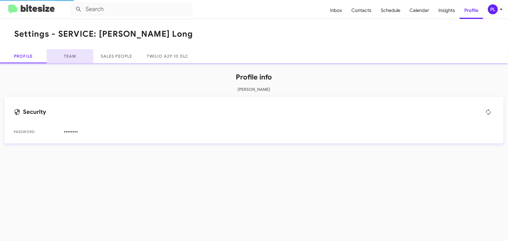
click at [78, 55] on link "Team" at bounding box center [70, 56] width 47 height 14
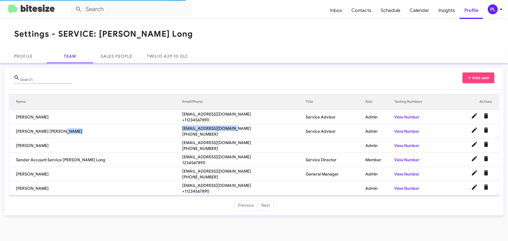
drag, startPoint x: 218, startPoint y: 128, endPoint x: 145, endPoint y: 129, distance: 72.2
click at [145, 129] on tr "[PERSON_NAME] [PERSON_NAME] [EMAIL_ADDRESS][DOMAIN_NAME] [PHONE_NUMBER] Service…" at bounding box center [254, 131] width 490 height 14
copy tr "[EMAIL_ADDRESS][DOMAIN_NAME]"
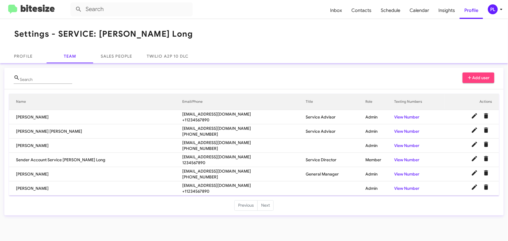
click at [22, 131] on td "[PERSON_NAME] [PERSON_NAME]" at bounding box center [95, 131] width 173 height 14
copy td "[PERSON_NAME]"
click at [340, 11] on span "Inbox" at bounding box center [336, 10] width 21 height 17
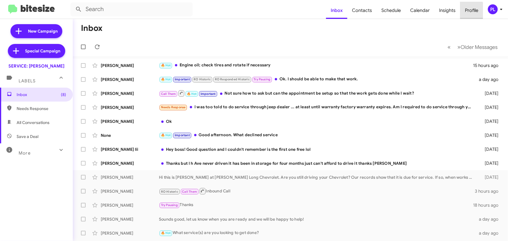
click at [465, 11] on span "Profile" at bounding box center [471, 10] width 23 height 17
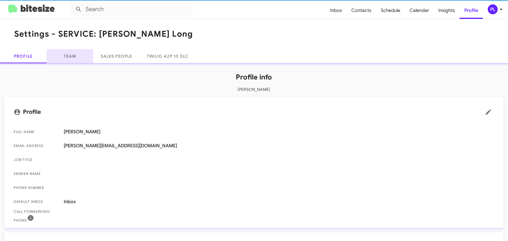
click at [66, 55] on link "Team" at bounding box center [70, 56] width 47 height 14
